Goal: Communication & Community: Answer question/provide support

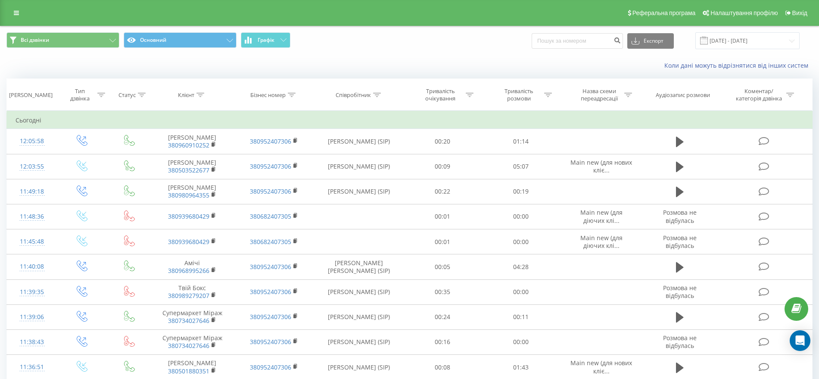
type input "380671514634"
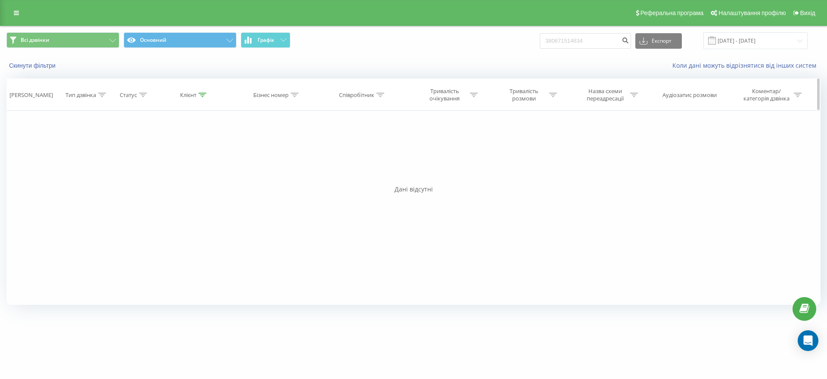
click at [17, 8] on link at bounding box center [17, 13] width 16 height 12
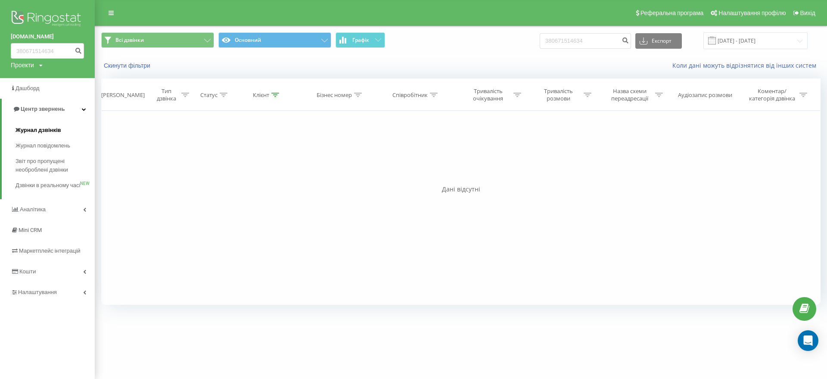
click at [53, 131] on span "Журнал дзвінків" at bounding box center [39, 130] width 46 height 9
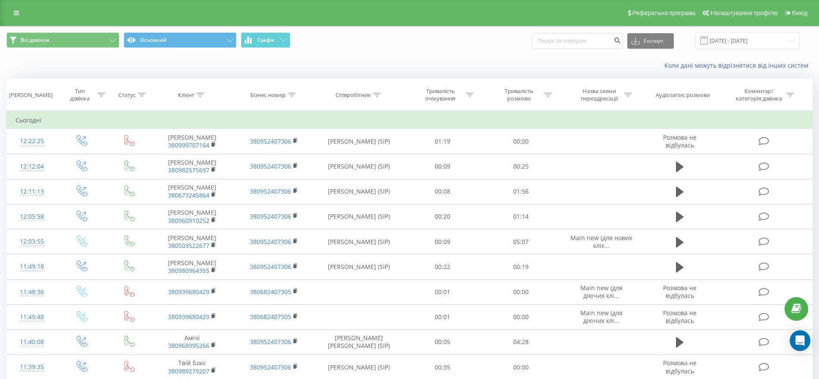
drag, startPoint x: 808, startPoint y: 339, endPoint x: 799, endPoint y: 317, distance: 23.8
click at [808, 339] on div "Open Intercom Messenger" at bounding box center [799, 340] width 21 height 21
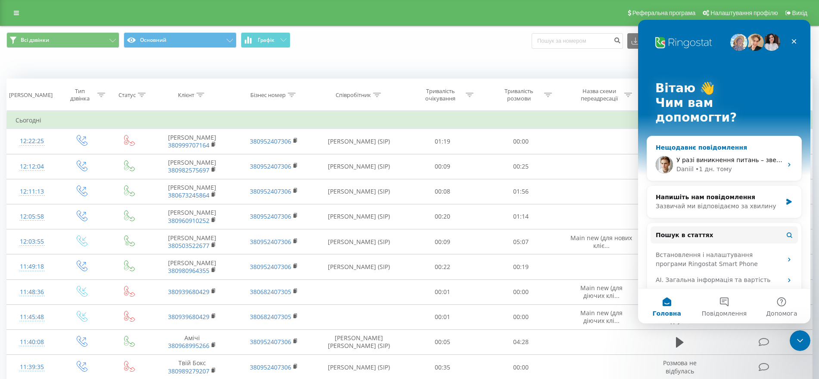
click at [712, 165] on div "• 1 дн. тому" at bounding box center [713, 169] width 37 height 9
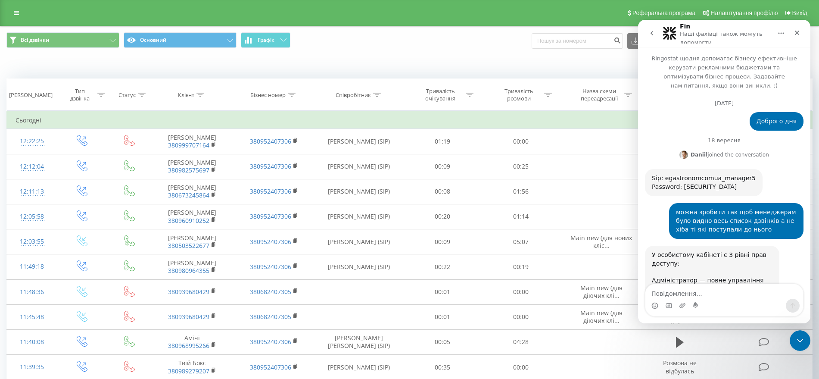
click at [716, 294] on textarea "Повідомлення..." at bounding box center [724, 291] width 158 height 15
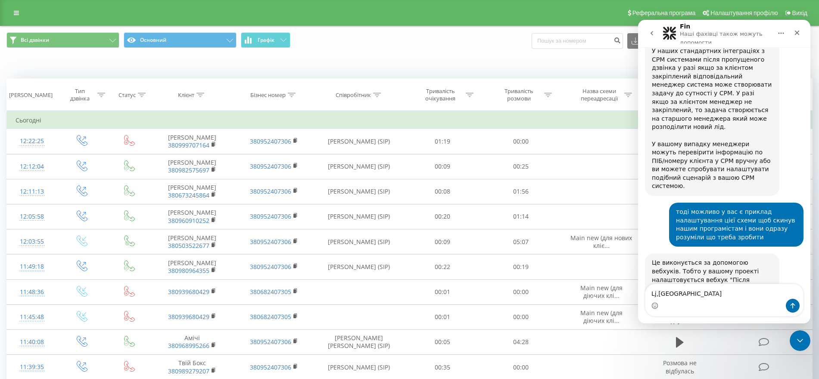
scroll to position [13466, 0]
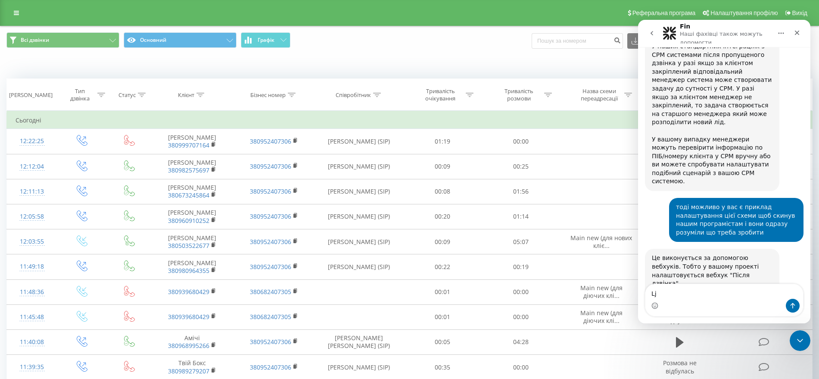
type textarea "L"
type textarea "Доброго дня"
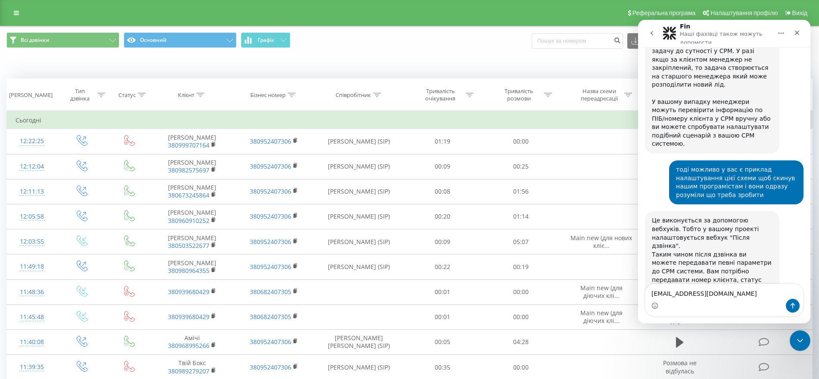
scroll to position [13503, 0]
type textarea "sashakenyiz@gmail.com"
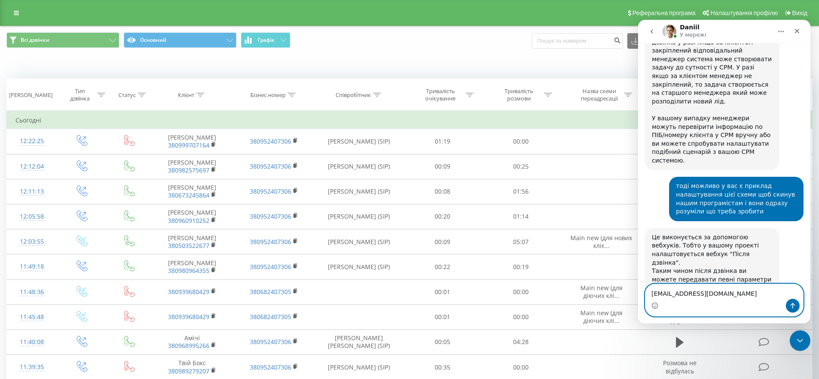
scroll to position [13553, 0]
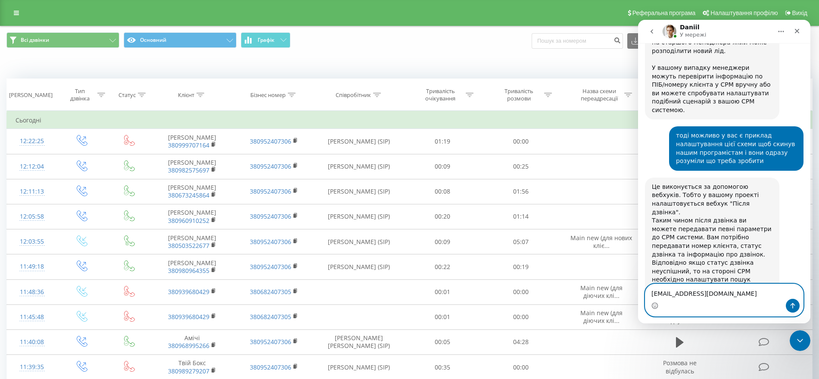
click at [722, 295] on textarea "sashakenyiz@gmail.com" at bounding box center [724, 291] width 158 height 15
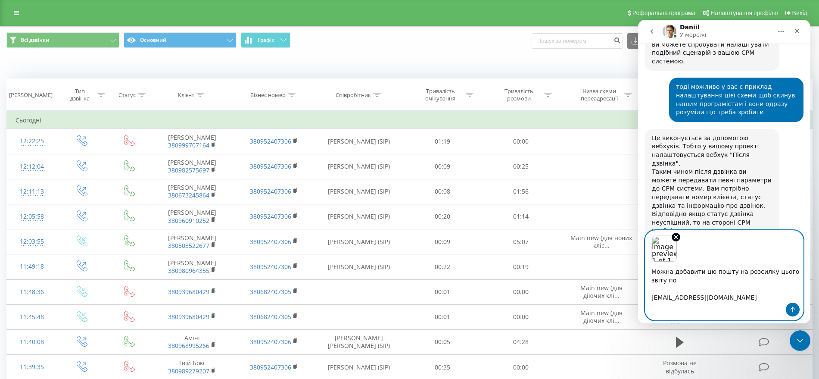
scroll to position [13607, 0]
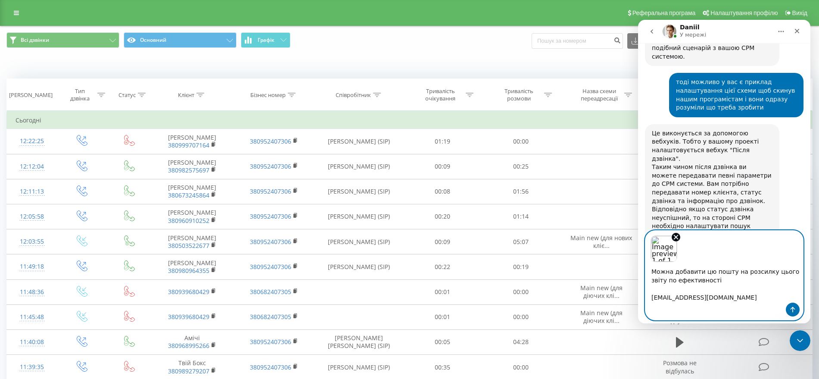
type textarea "Можна добавити цю пошту на розсилку цього звіту по ефективності? sashakenyiz@gm…"
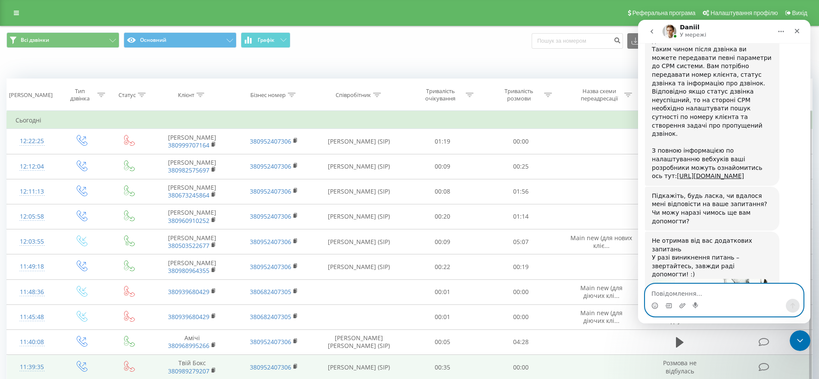
scroll to position [13711, 0]
